Goal: Task Accomplishment & Management: Manage account settings

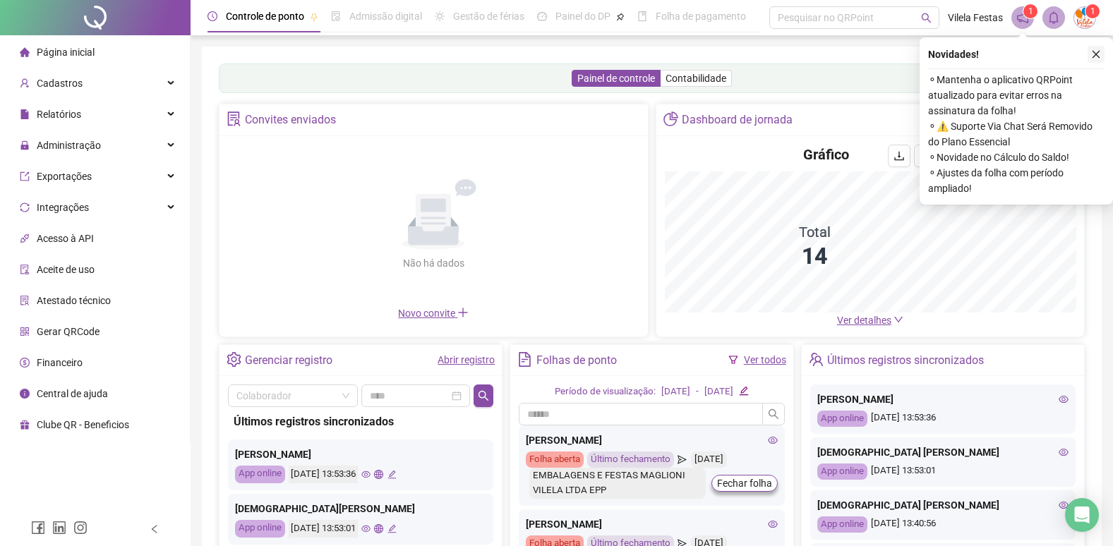
click at [1090, 60] on button "button" at bounding box center [1096, 54] width 17 height 17
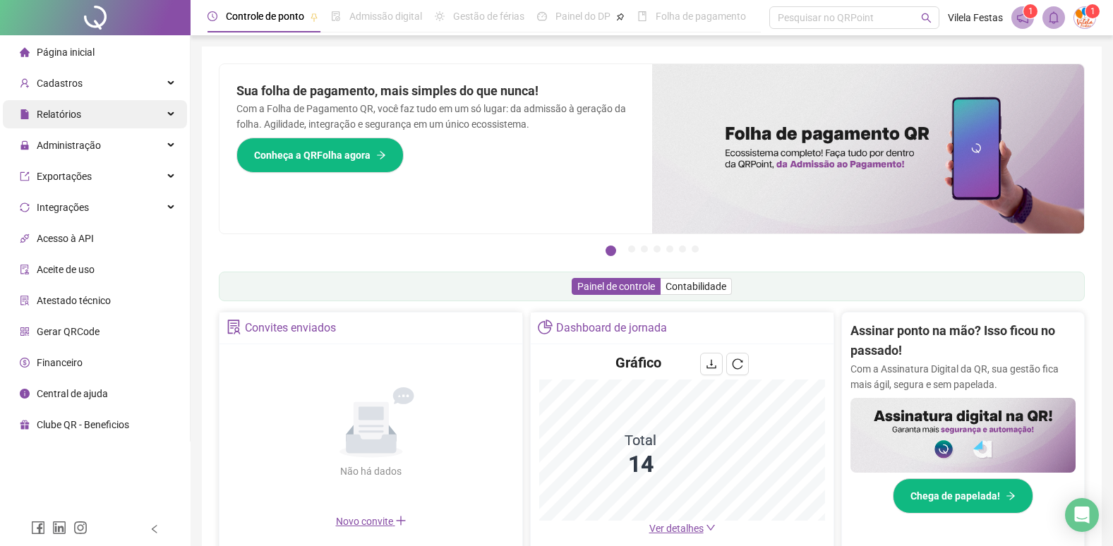
click at [112, 101] on div "Relatórios" at bounding box center [95, 114] width 184 height 28
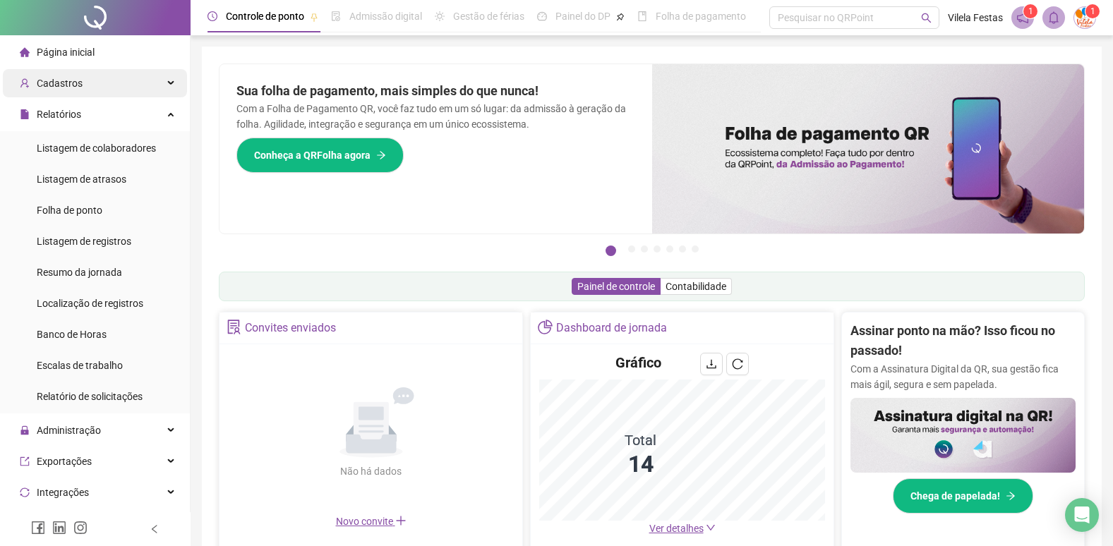
click at [112, 75] on div "Cadastros" at bounding box center [95, 83] width 184 height 28
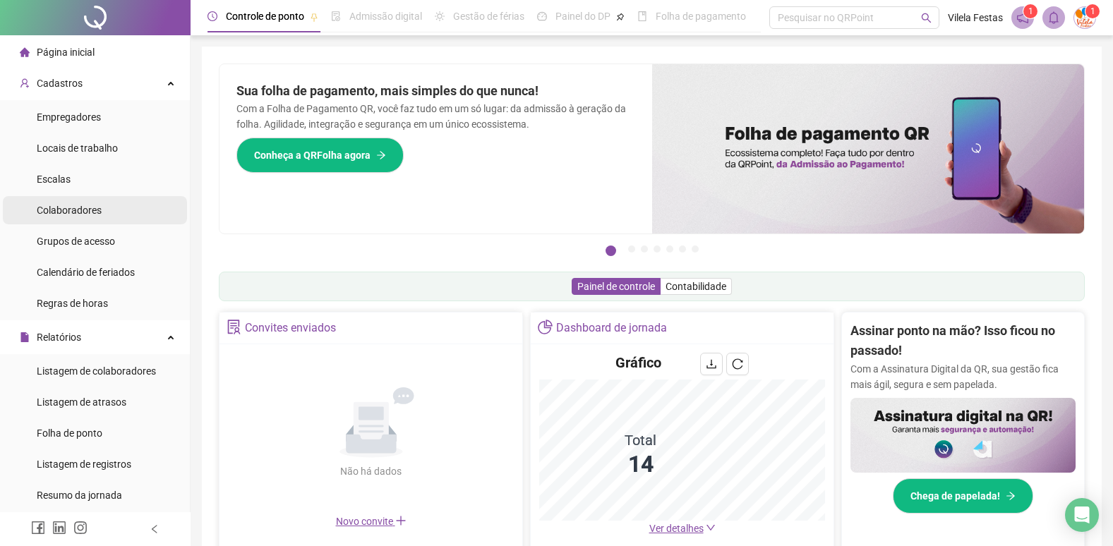
click at [120, 220] on li "Colaboradores" at bounding box center [95, 210] width 184 height 28
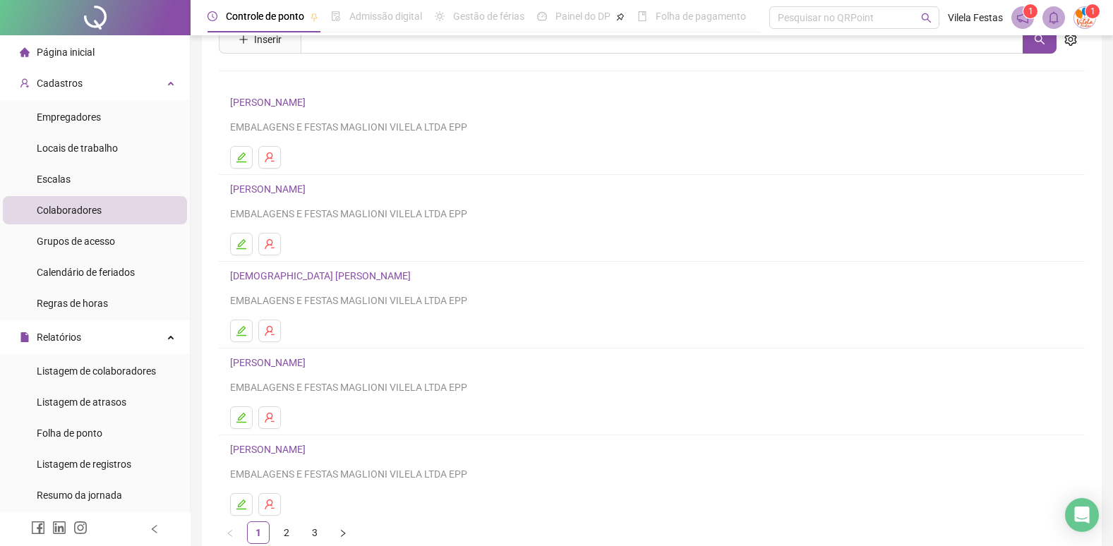
scroll to position [136, 0]
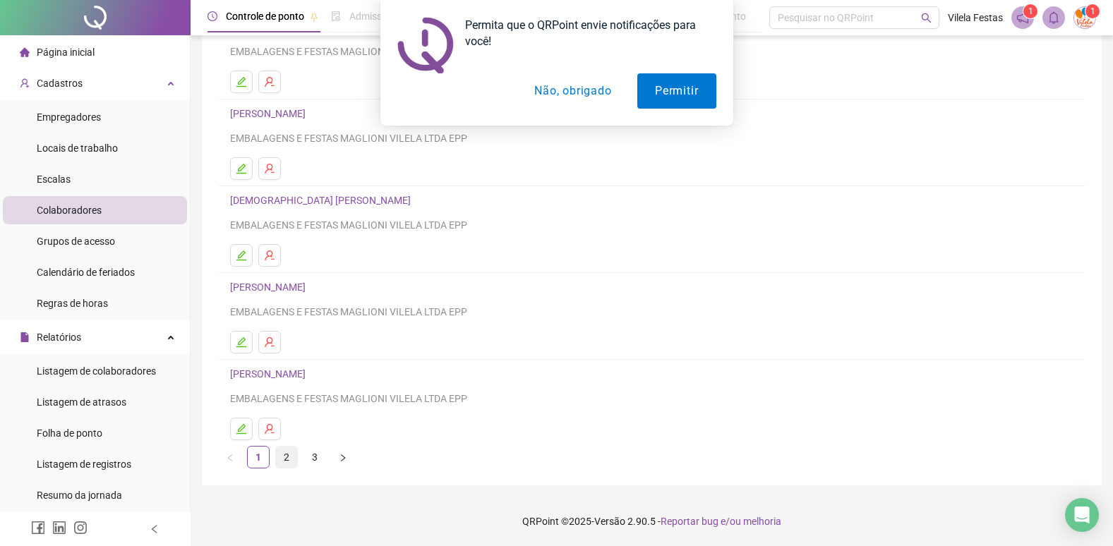
click at [295, 452] on link "2" at bounding box center [286, 457] width 21 height 21
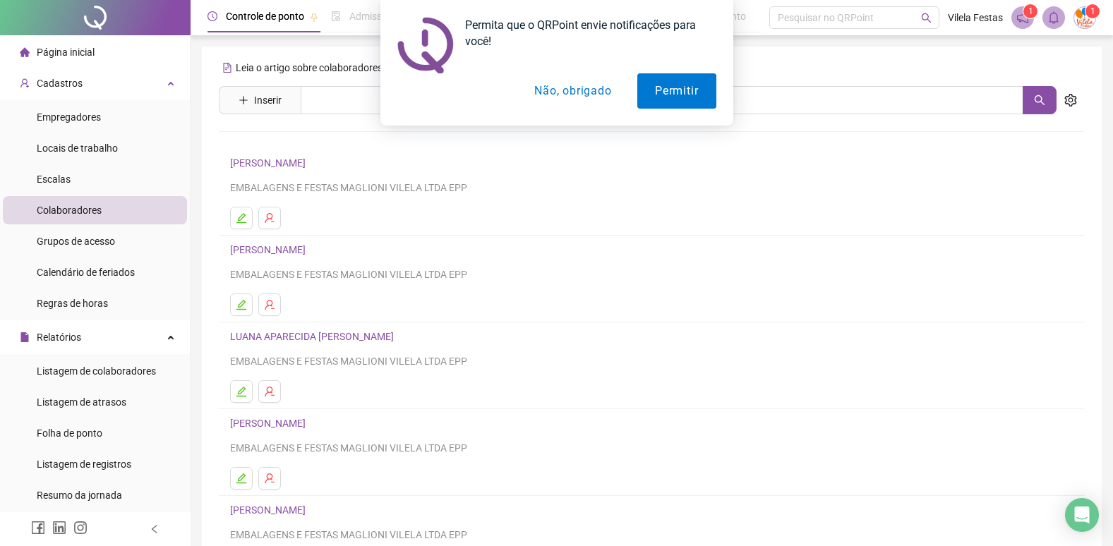
drag, startPoint x: 536, startPoint y: 84, endPoint x: 549, endPoint y: 88, distance: 14.1
click at [539, 85] on button "Não, obrigado" at bounding box center [573, 90] width 112 height 35
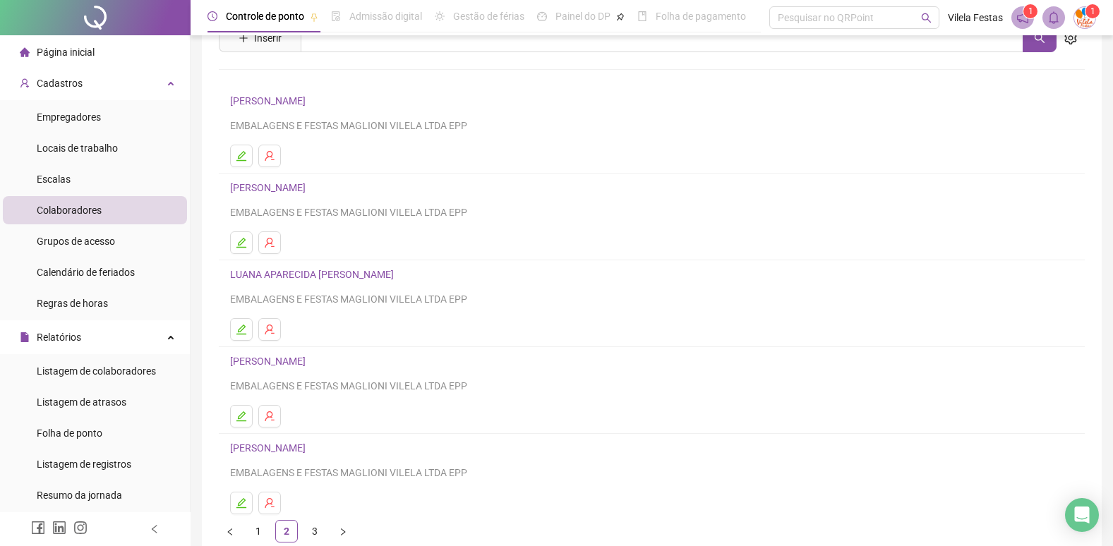
scroll to position [136, 0]
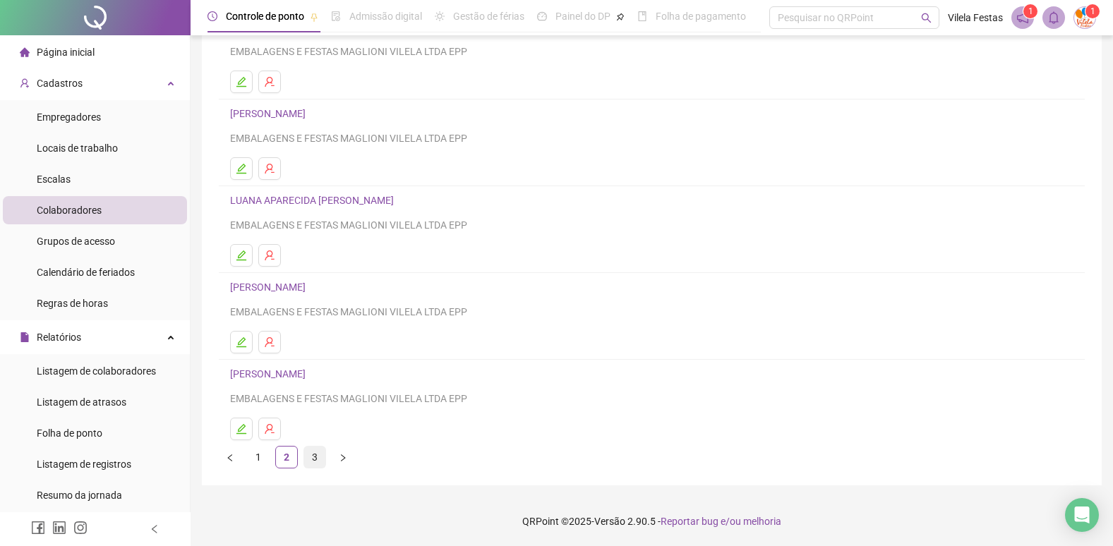
click at [311, 459] on link "3" at bounding box center [314, 457] width 21 height 21
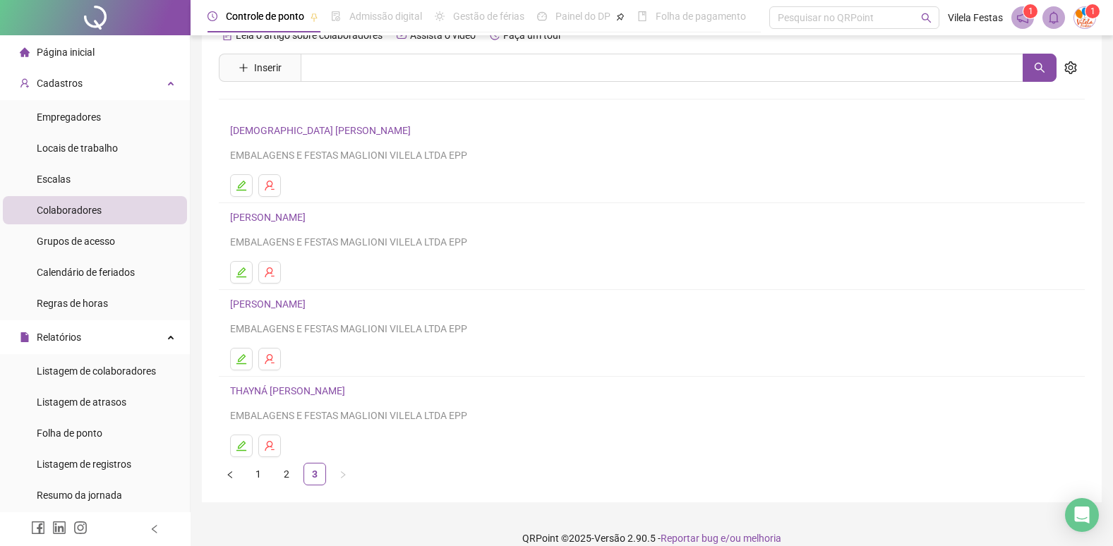
scroll to position [49, 0]
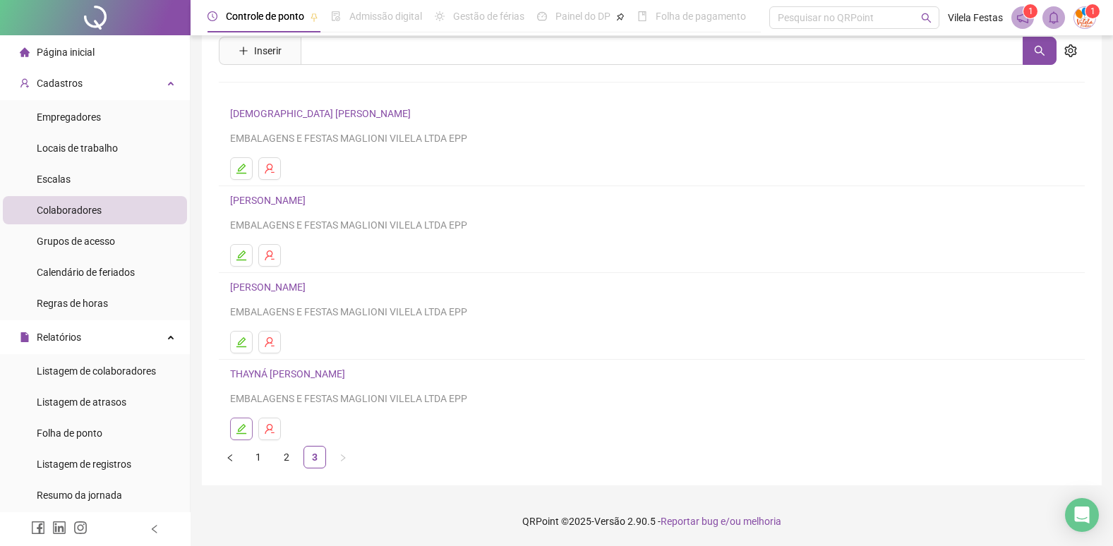
click at [248, 430] on button "button" at bounding box center [241, 429] width 23 height 23
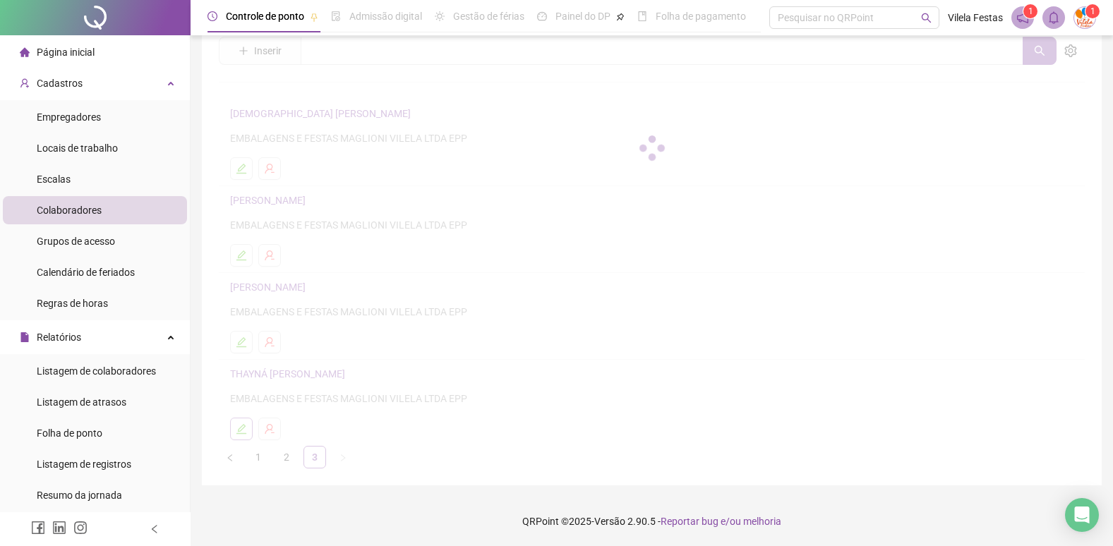
scroll to position [56, 0]
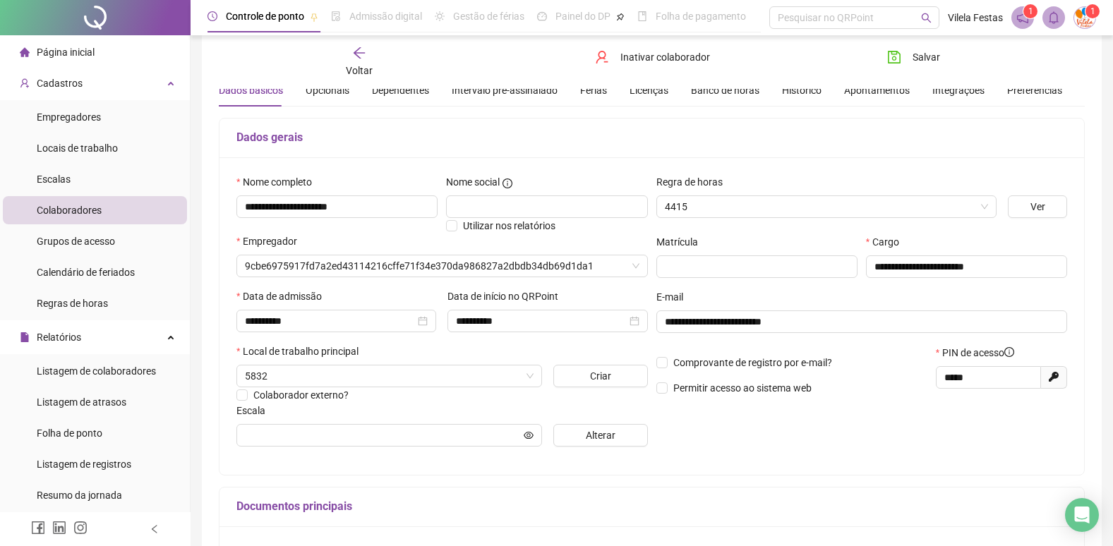
type input "******"
click at [594, 92] on div "Férias" at bounding box center [593, 91] width 27 height 16
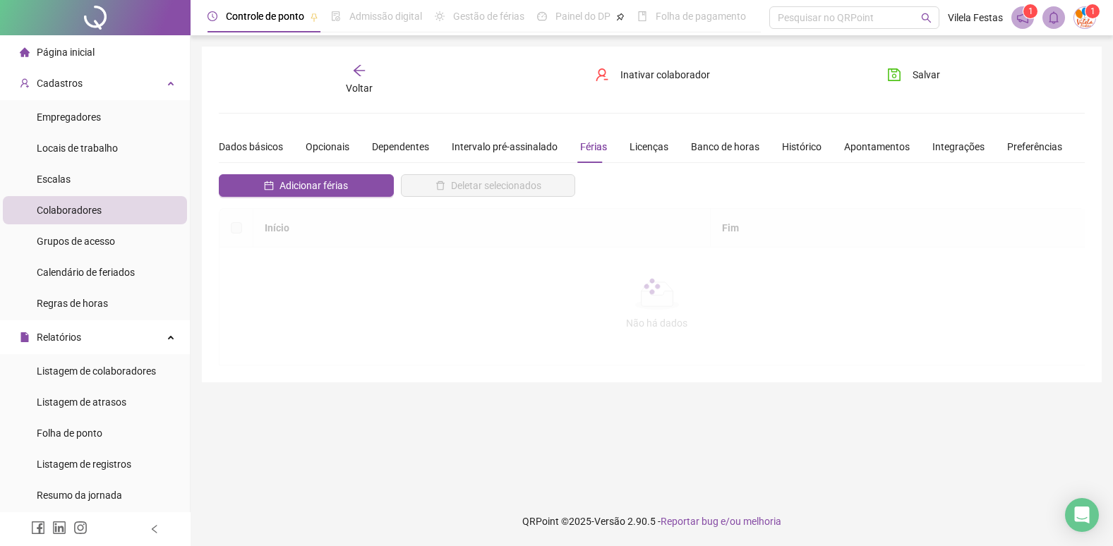
scroll to position [0, 0]
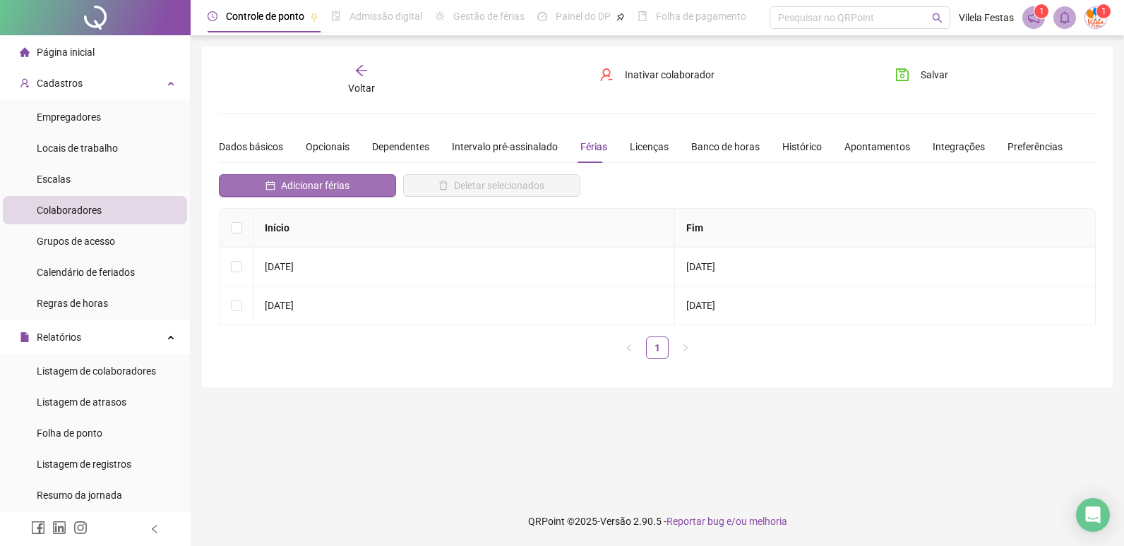
click at [354, 184] on button "Adicionar férias" at bounding box center [307, 185] width 177 height 23
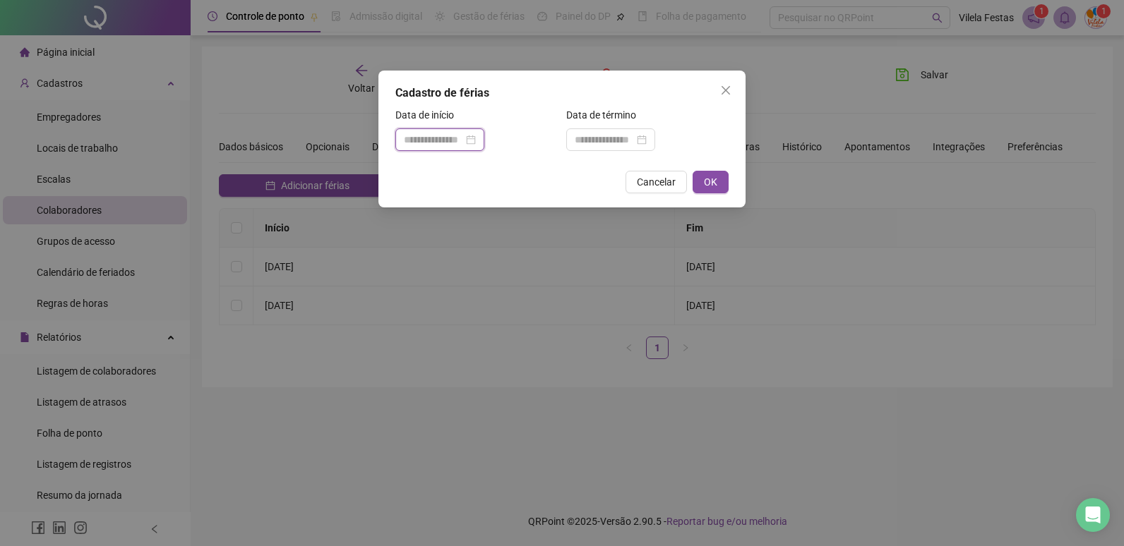
click at [461, 143] on input at bounding box center [433, 140] width 59 height 16
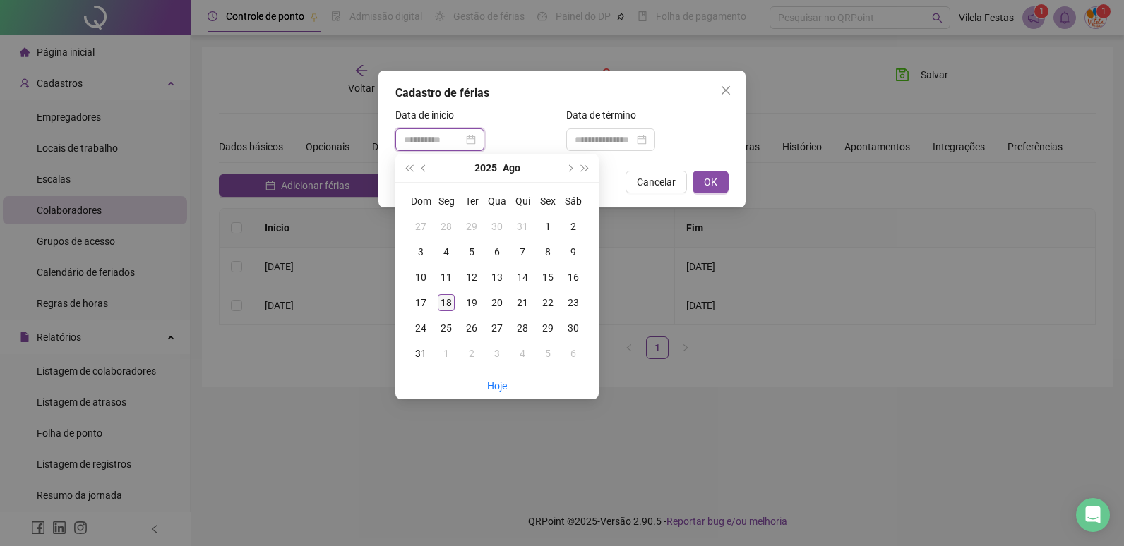
type input "**********"
click at [448, 303] on div "18" at bounding box center [446, 302] width 17 height 17
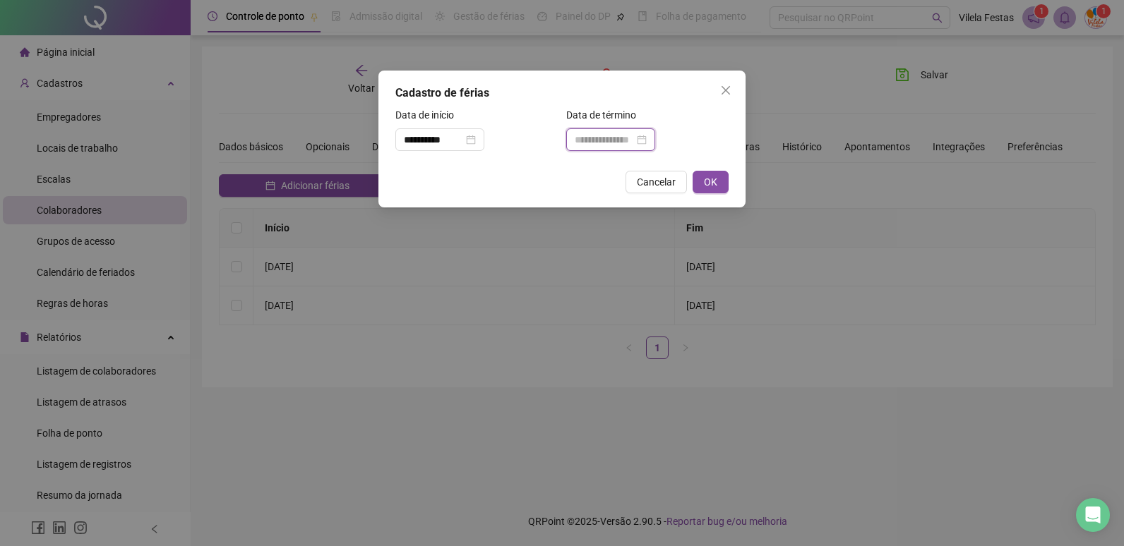
click at [600, 147] on input at bounding box center [604, 140] width 59 height 16
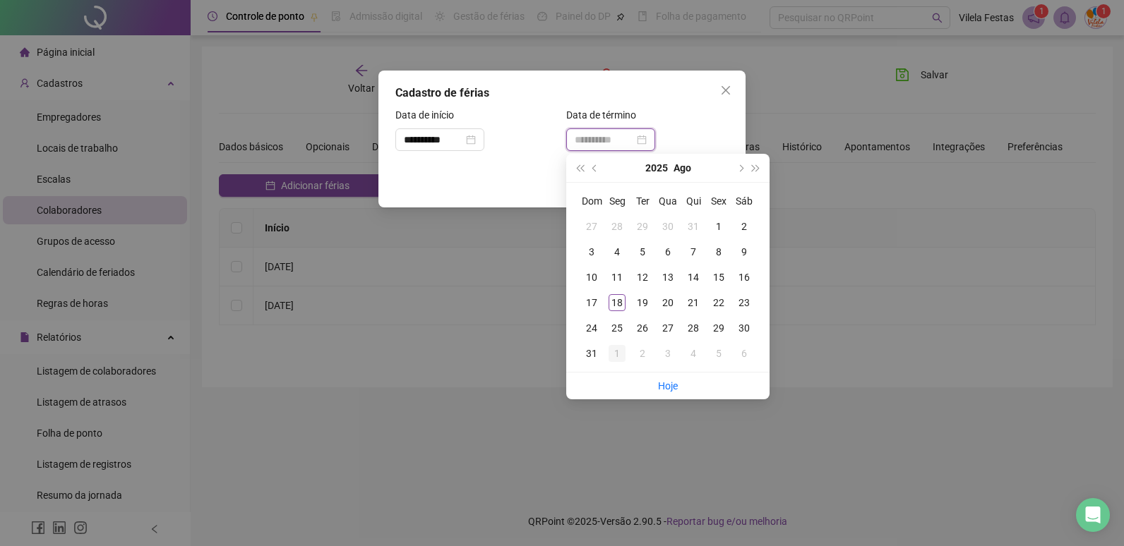
type input "**********"
click at [623, 354] on div "1" at bounding box center [616, 353] width 17 height 17
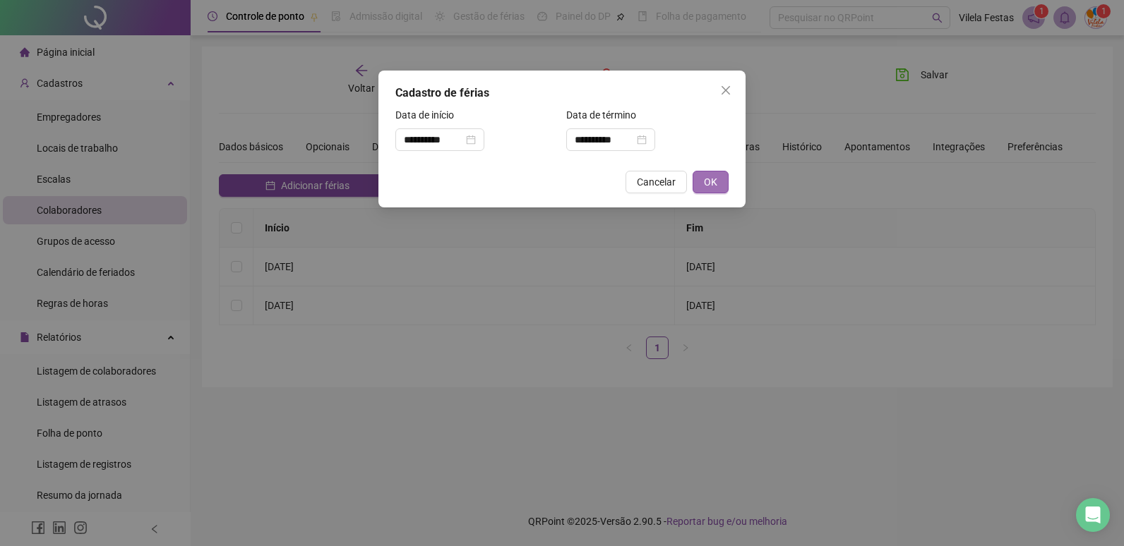
click at [702, 176] on button "OK" at bounding box center [710, 182] width 36 height 23
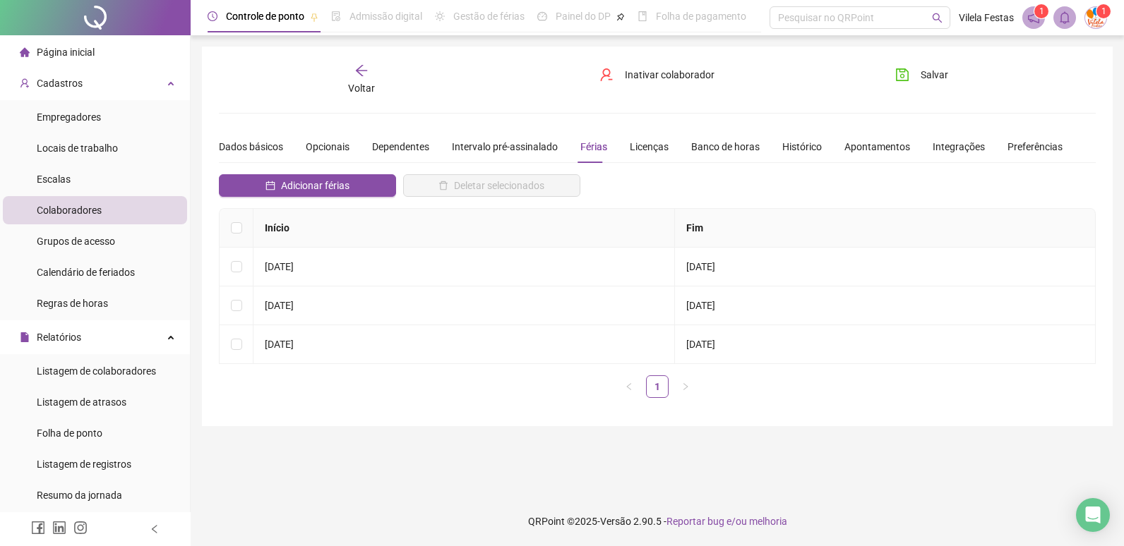
click at [914, 88] on div "Salvar" at bounding box center [953, 80] width 148 height 32
click at [919, 78] on button "Salvar" at bounding box center [921, 75] width 74 height 23
click at [78, 47] on span "Página inicial" at bounding box center [66, 52] width 58 height 11
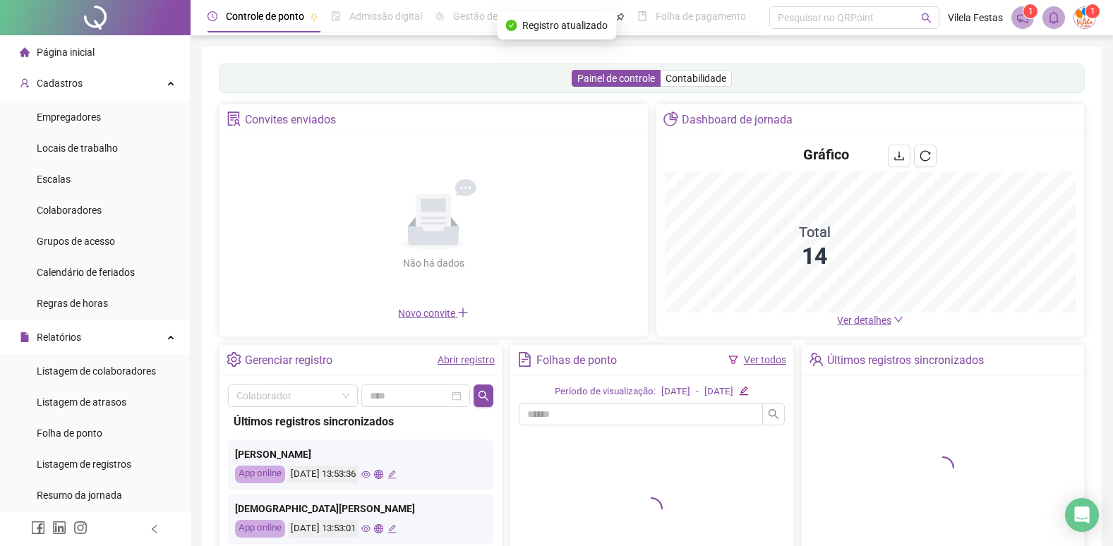
drag, startPoint x: 78, startPoint y: 47, endPoint x: 66, endPoint y: 49, distance: 12.2
click at [66, 49] on span "Página inicial" at bounding box center [66, 52] width 58 height 11
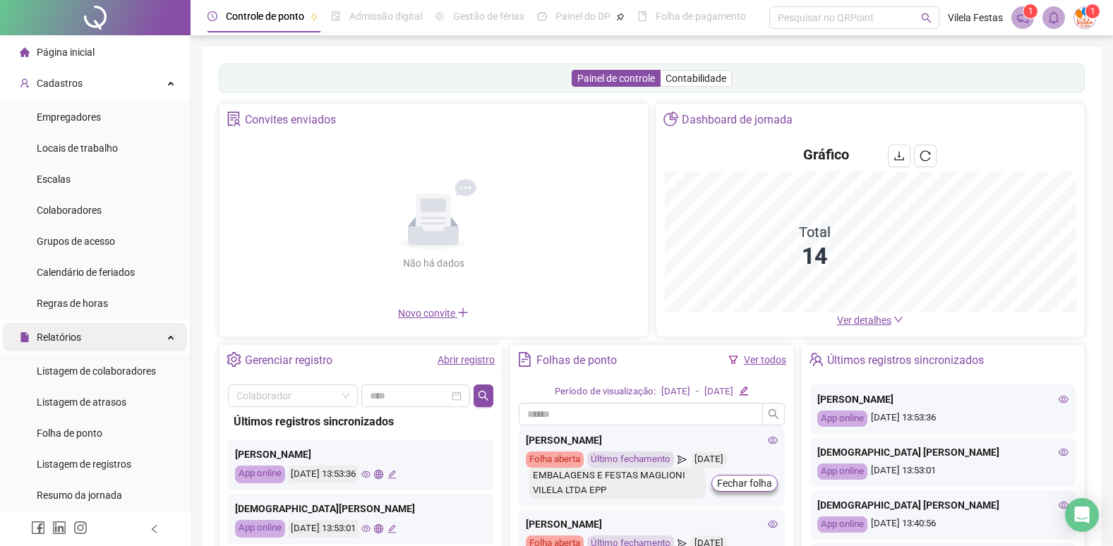
click at [132, 344] on div "Relatórios" at bounding box center [95, 337] width 184 height 28
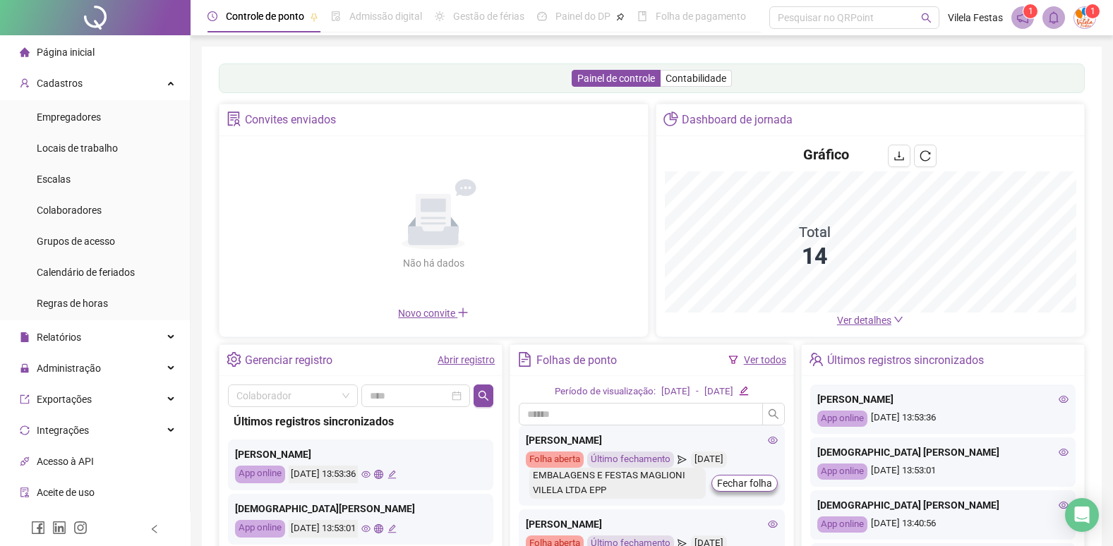
click at [132, 68] on ul "Página inicial Cadastros Empregadores Locais de trabalho Escalas Colaboradores …" at bounding box center [95, 350] width 191 height 630
click at [145, 80] on div "Cadastros" at bounding box center [95, 83] width 184 height 28
click at [155, 88] on div "Cadastros" at bounding box center [95, 83] width 184 height 28
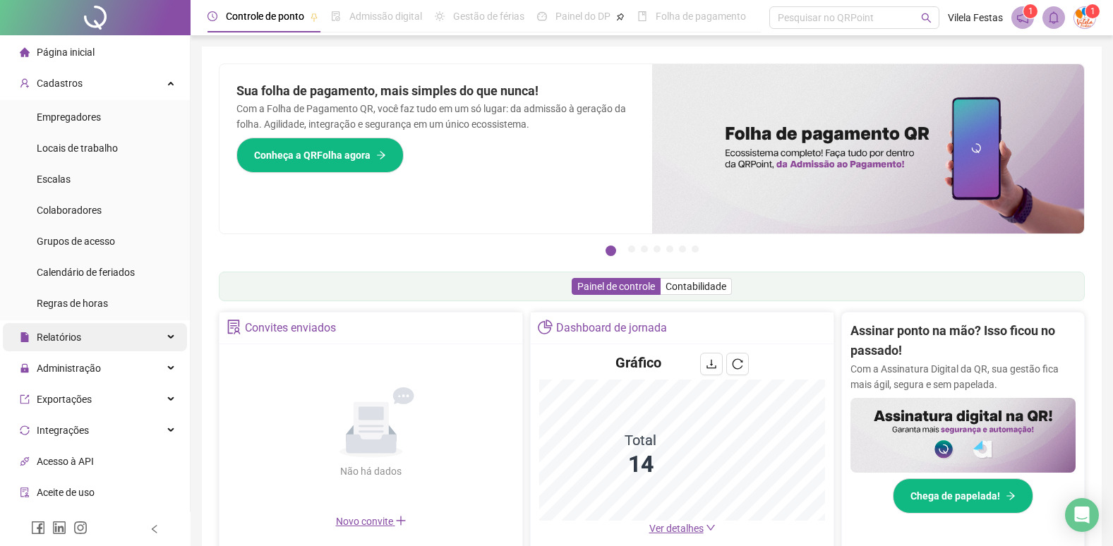
click at [152, 344] on div "Relatórios" at bounding box center [95, 337] width 184 height 28
click at [141, 342] on div "Relatórios" at bounding box center [95, 337] width 184 height 28
click at [145, 364] on div "Administração" at bounding box center [95, 368] width 184 height 28
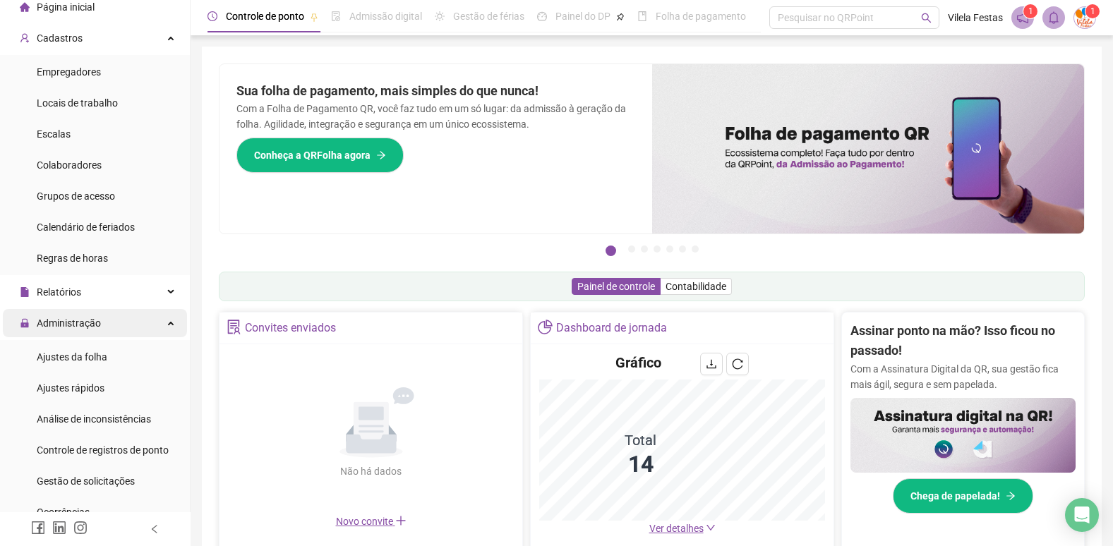
scroll to position [71, 0]
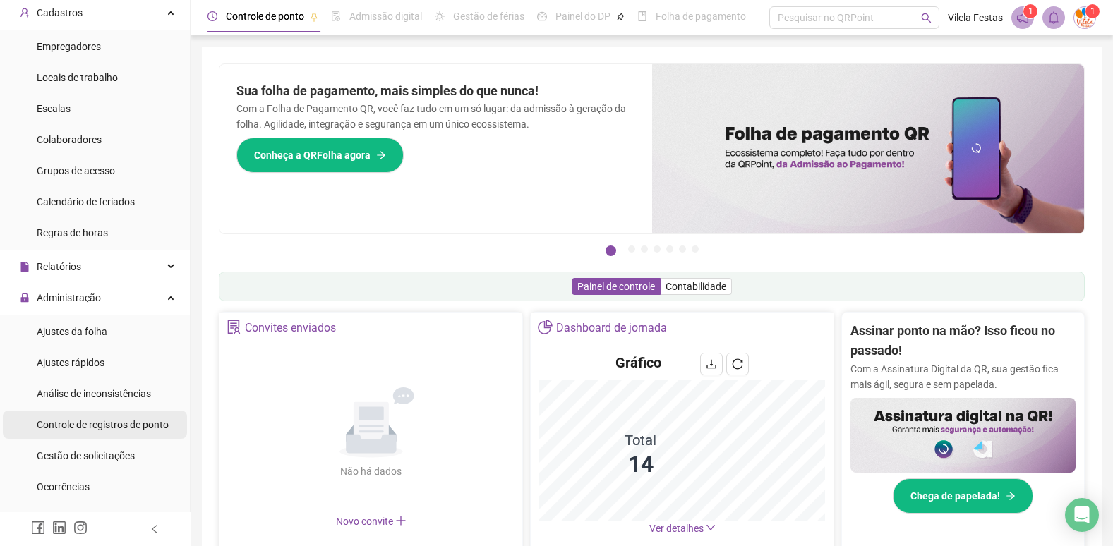
click at [134, 438] on div "Controle de registros de ponto" at bounding box center [103, 425] width 132 height 28
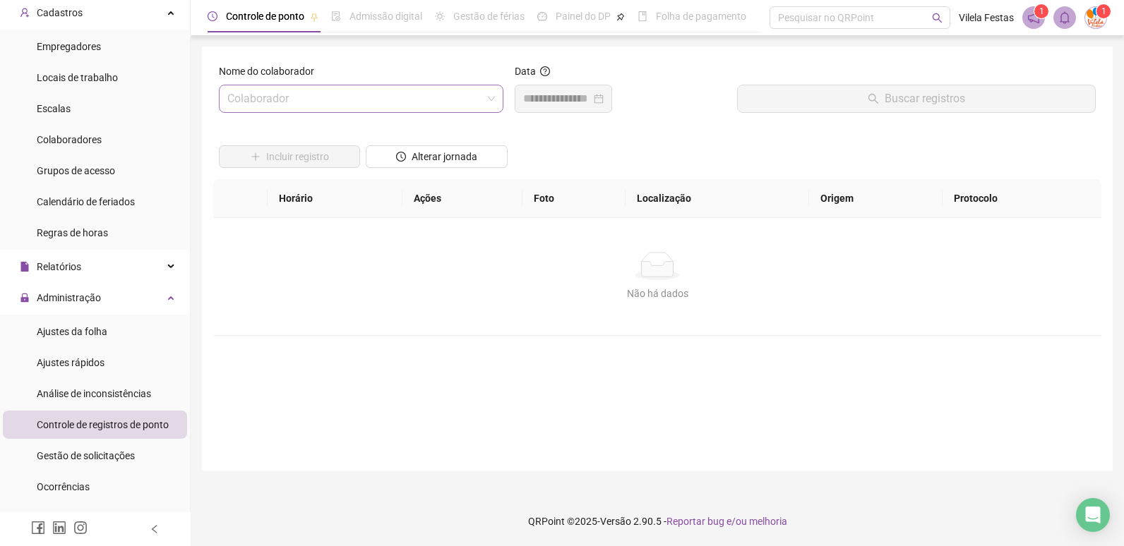
click at [318, 100] on input "search" at bounding box center [354, 98] width 255 height 27
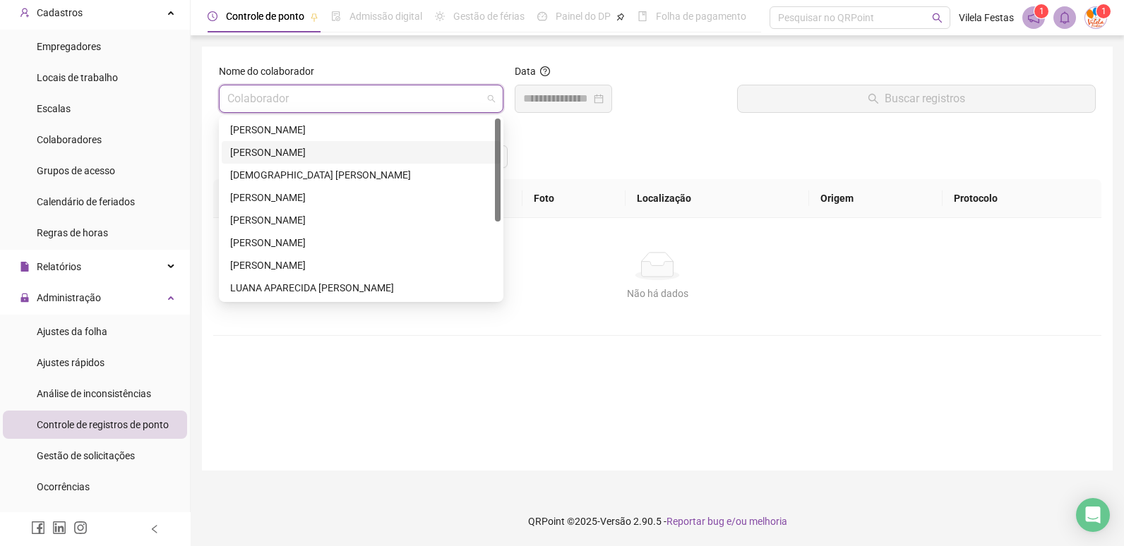
click at [316, 147] on div "[PERSON_NAME]" at bounding box center [361, 153] width 262 height 16
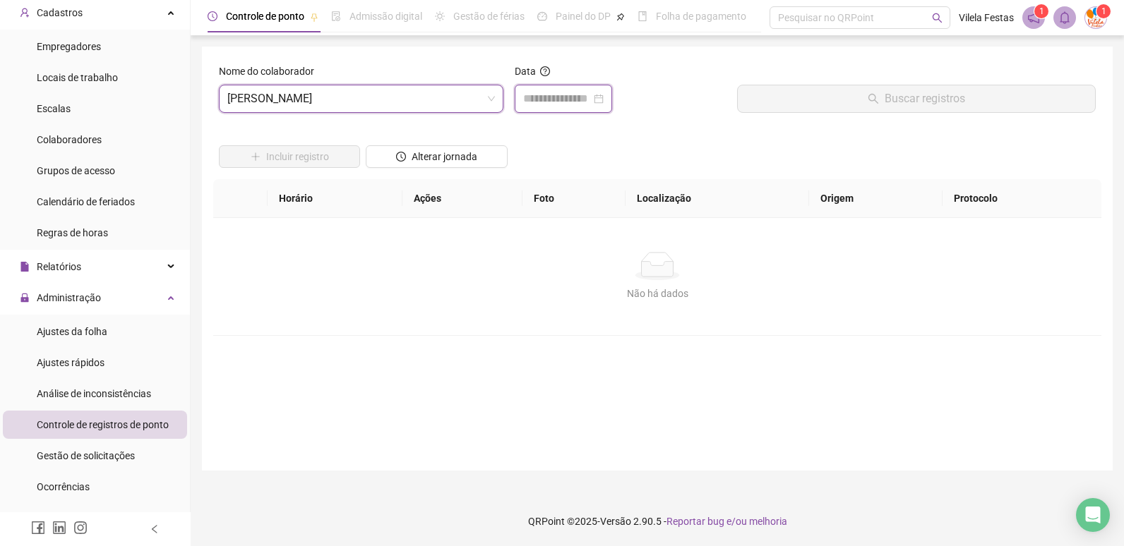
click at [537, 98] on input at bounding box center [557, 98] width 68 height 17
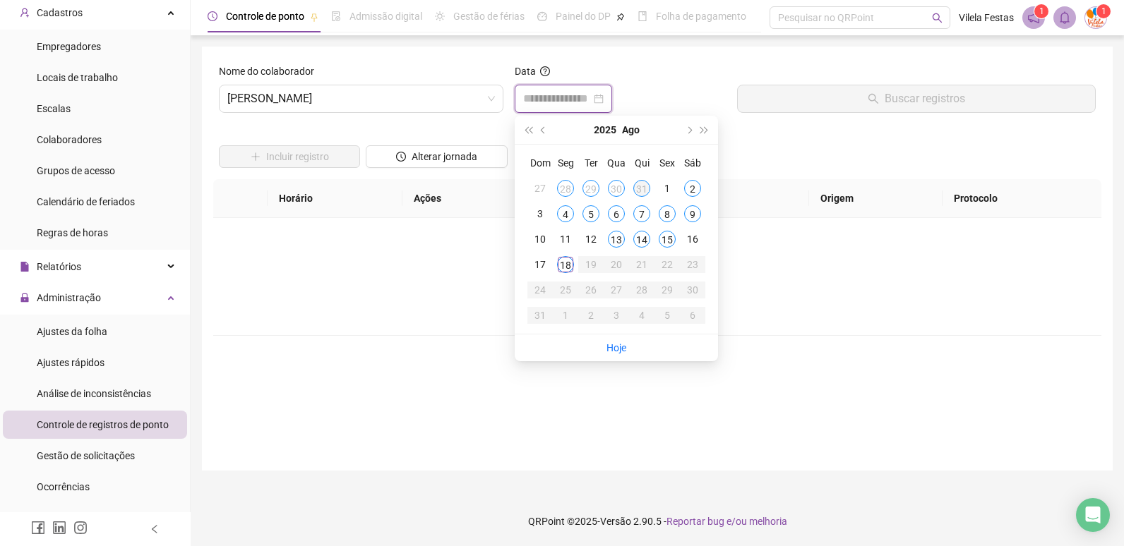
type input "**********"
drag, startPoint x: 559, startPoint y: 268, endPoint x: 585, endPoint y: 253, distance: 30.4
click at [559, 268] on div "18" at bounding box center [565, 264] width 17 height 17
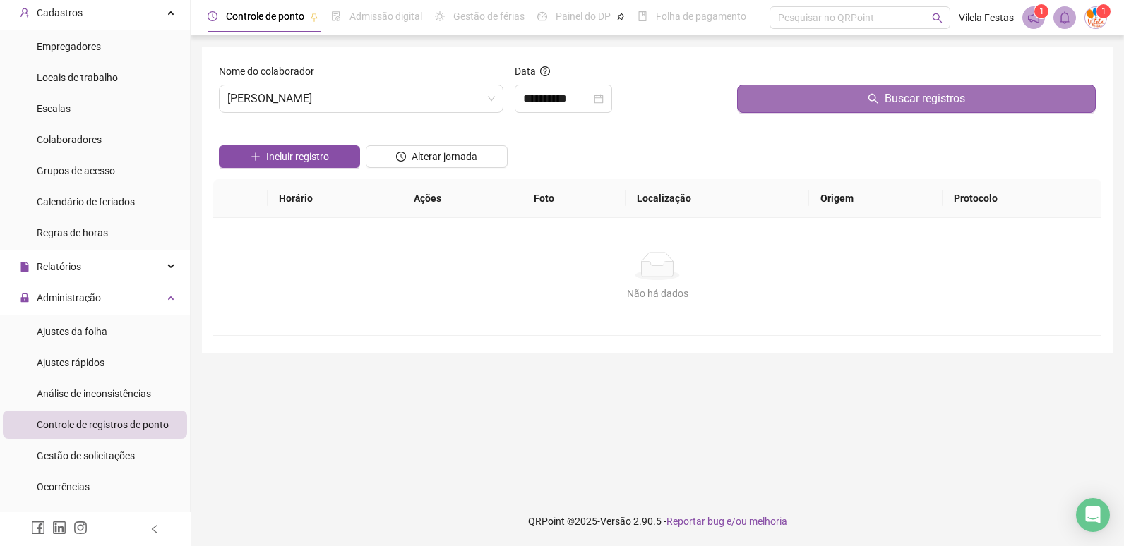
click at [761, 92] on button "Buscar registros" at bounding box center [916, 99] width 359 height 28
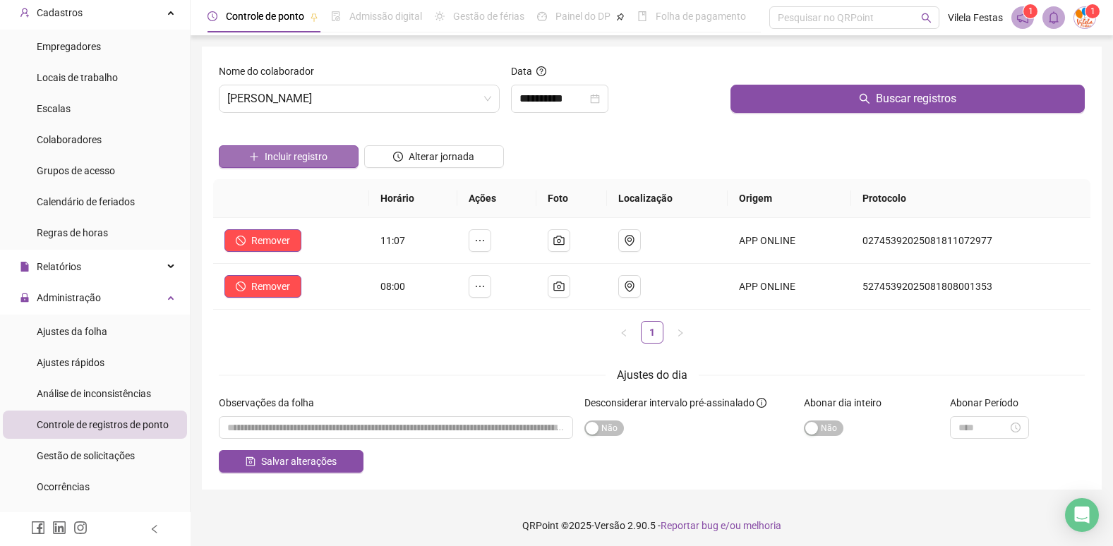
click at [340, 158] on button "Incluir registro" at bounding box center [289, 156] width 140 height 23
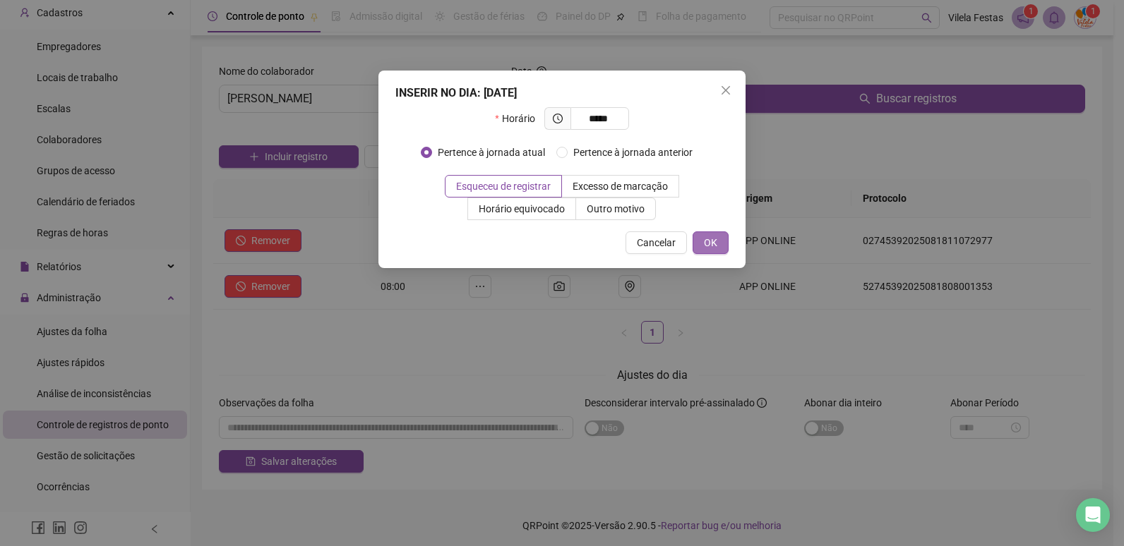
type input "*****"
click at [711, 244] on span "OK" at bounding box center [710, 243] width 13 height 16
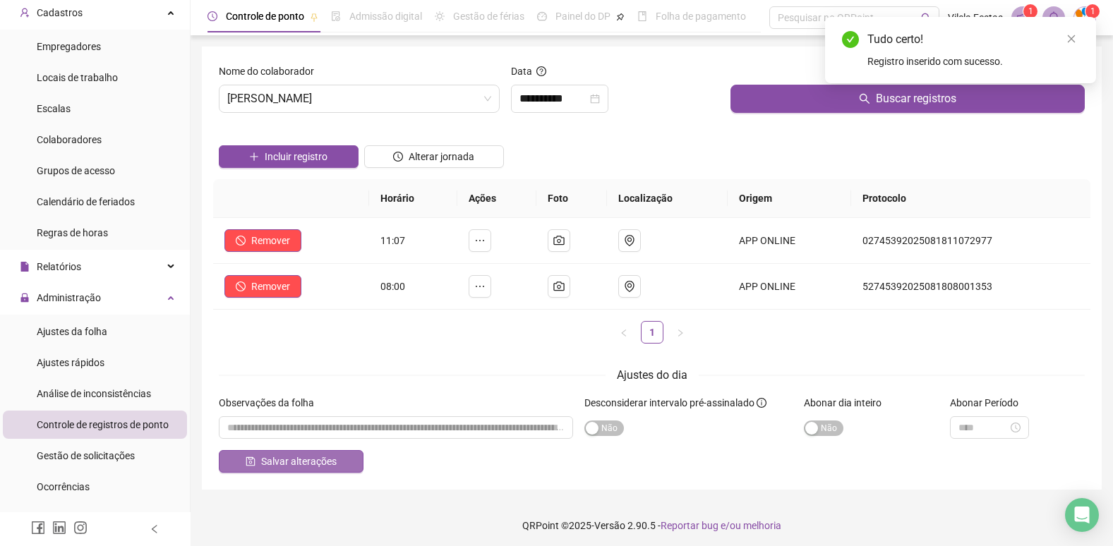
click at [342, 462] on button "Salvar alterações" at bounding box center [291, 461] width 145 height 23
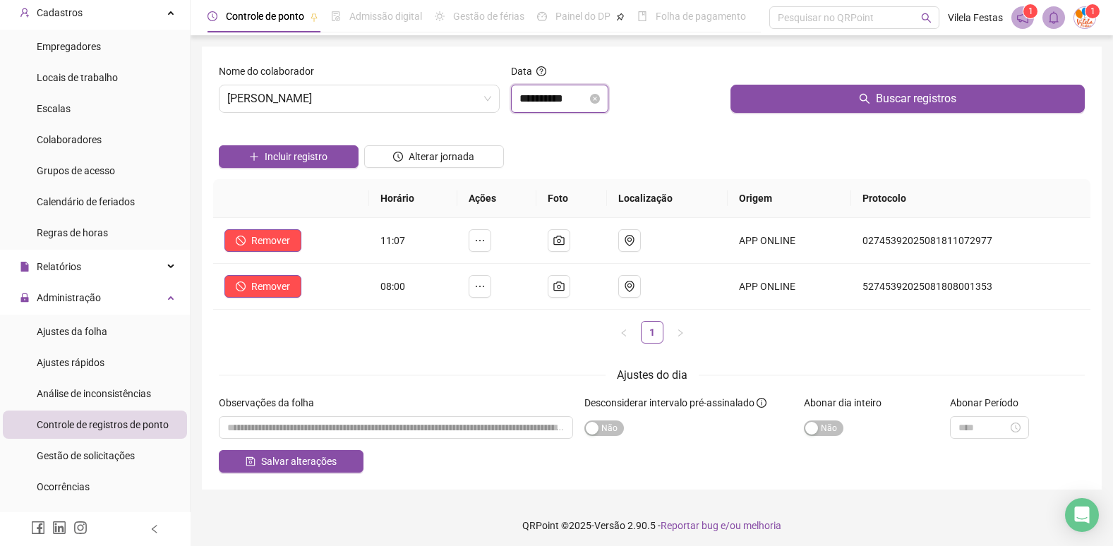
click at [552, 93] on input "**********" at bounding box center [553, 98] width 68 height 17
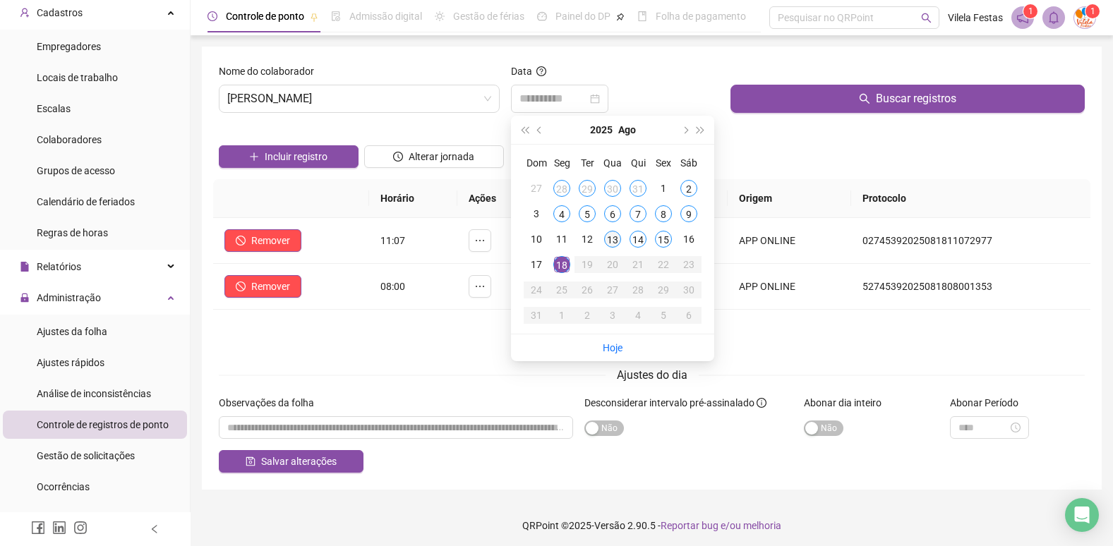
click at [616, 238] on div "13" at bounding box center [612, 239] width 17 height 17
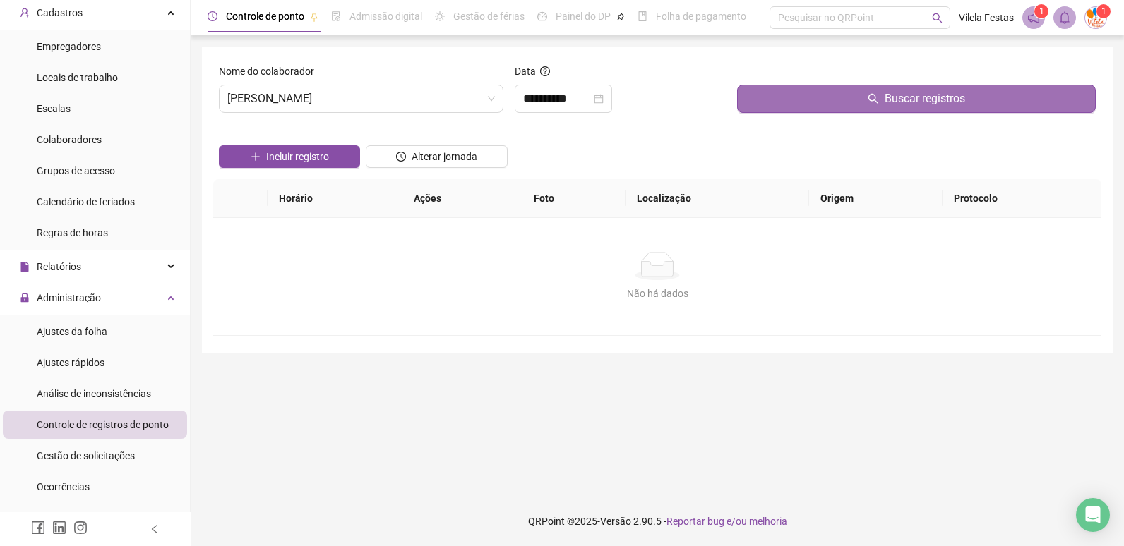
click at [795, 95] on button "Buscar registros" at bounding box center [916, 99] width 359 height 28
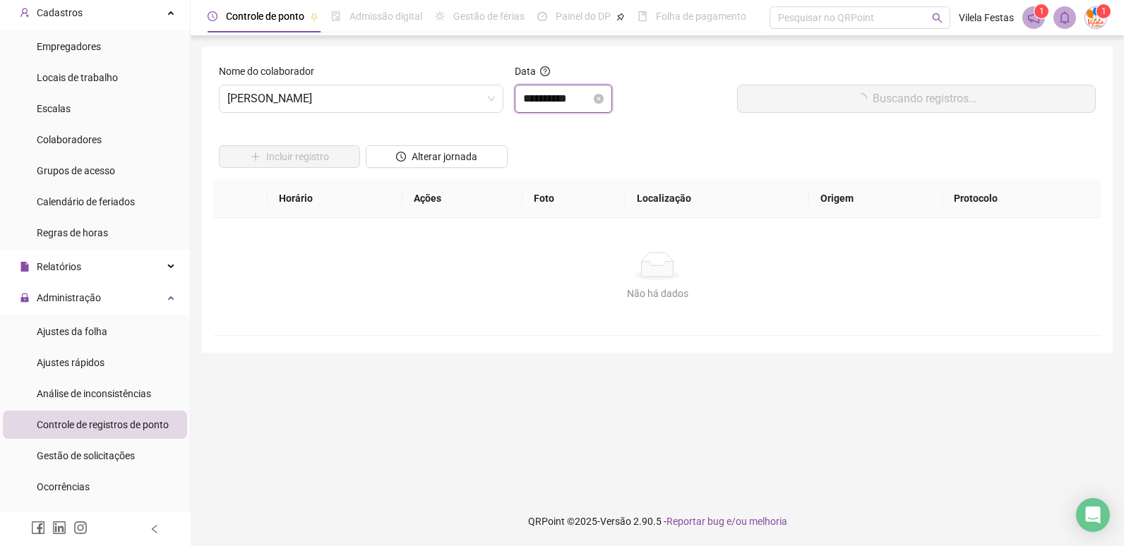
click at [569, 102] on input "**********" at bounding box center [557, 98] width 68 height 17
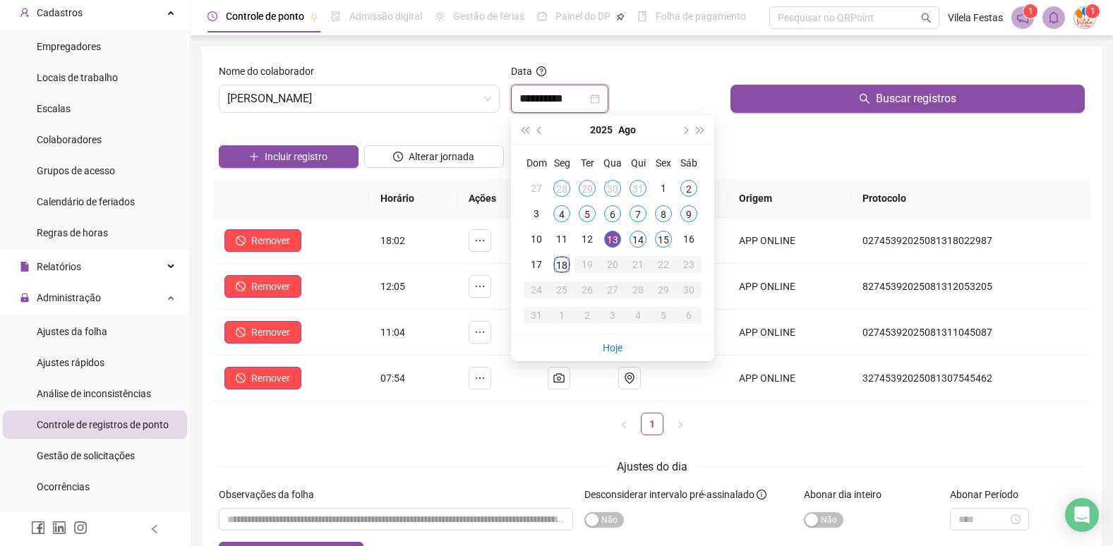
type input "**********"
click at [563, 263] on div "18" at bounding box center [561, 264] width 17 height 17
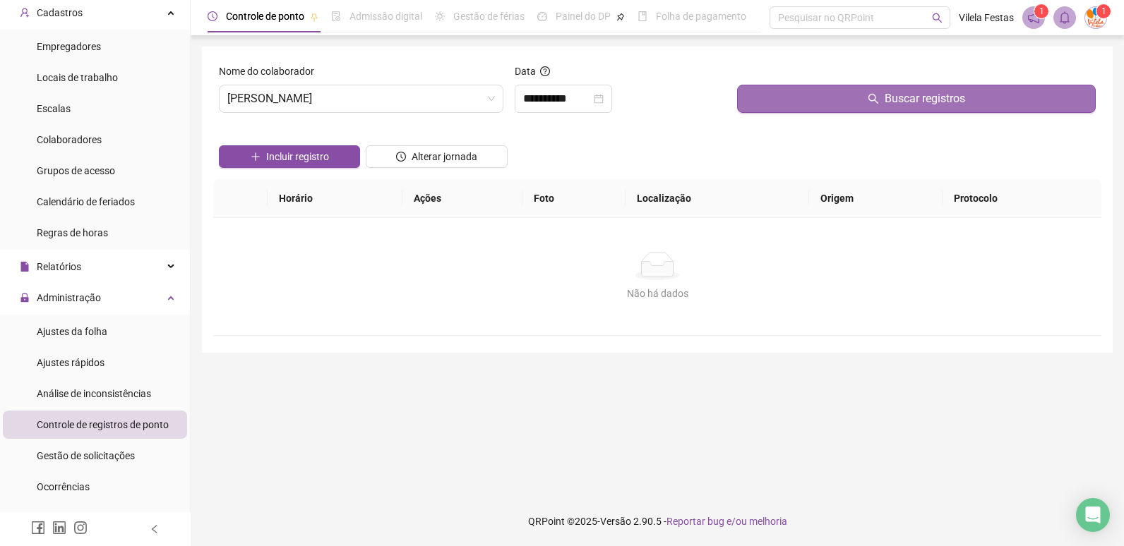
click at [780, 99] on button "Buscar registros" at bounding box center [916, 99] width 359 height 28
